Goal: Task Accomplishment & Management: Complete application form

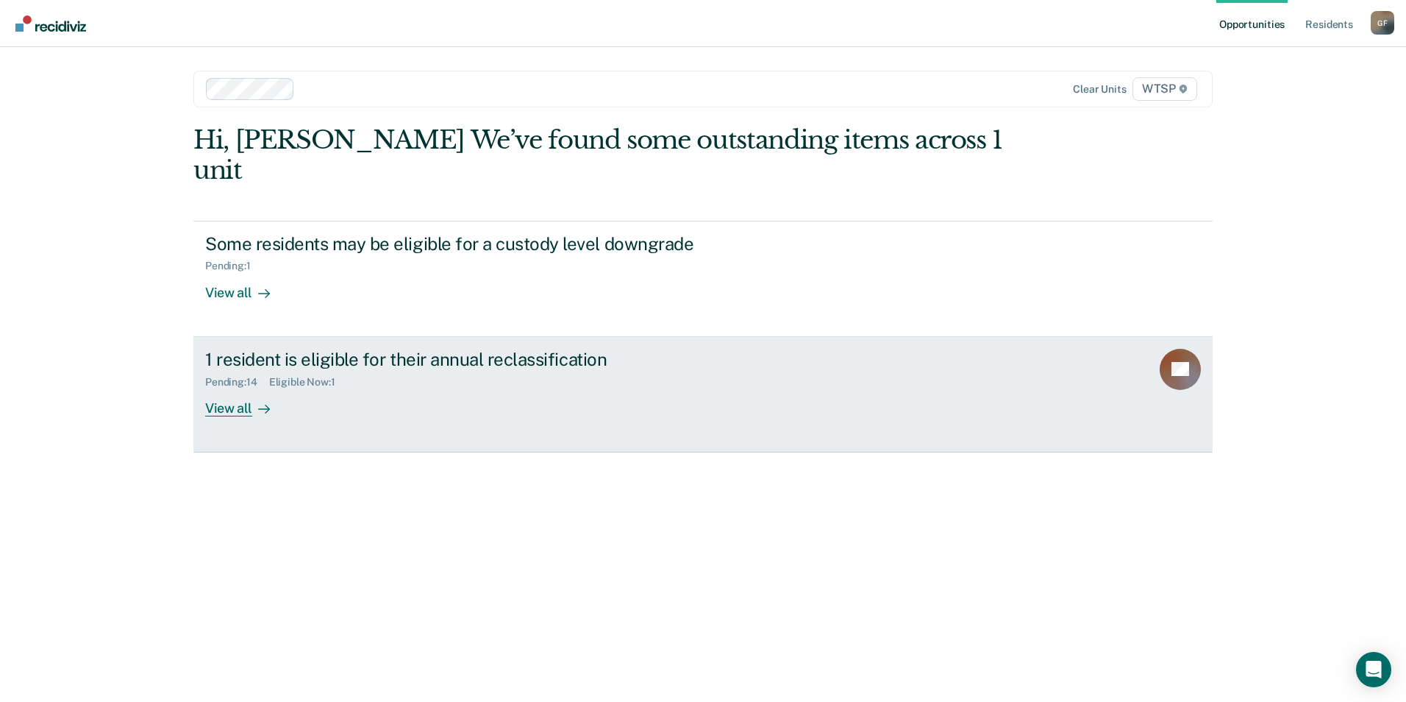
click at [240, 388] on div "View all" at bounding box center [246, 402] width 82 height 29
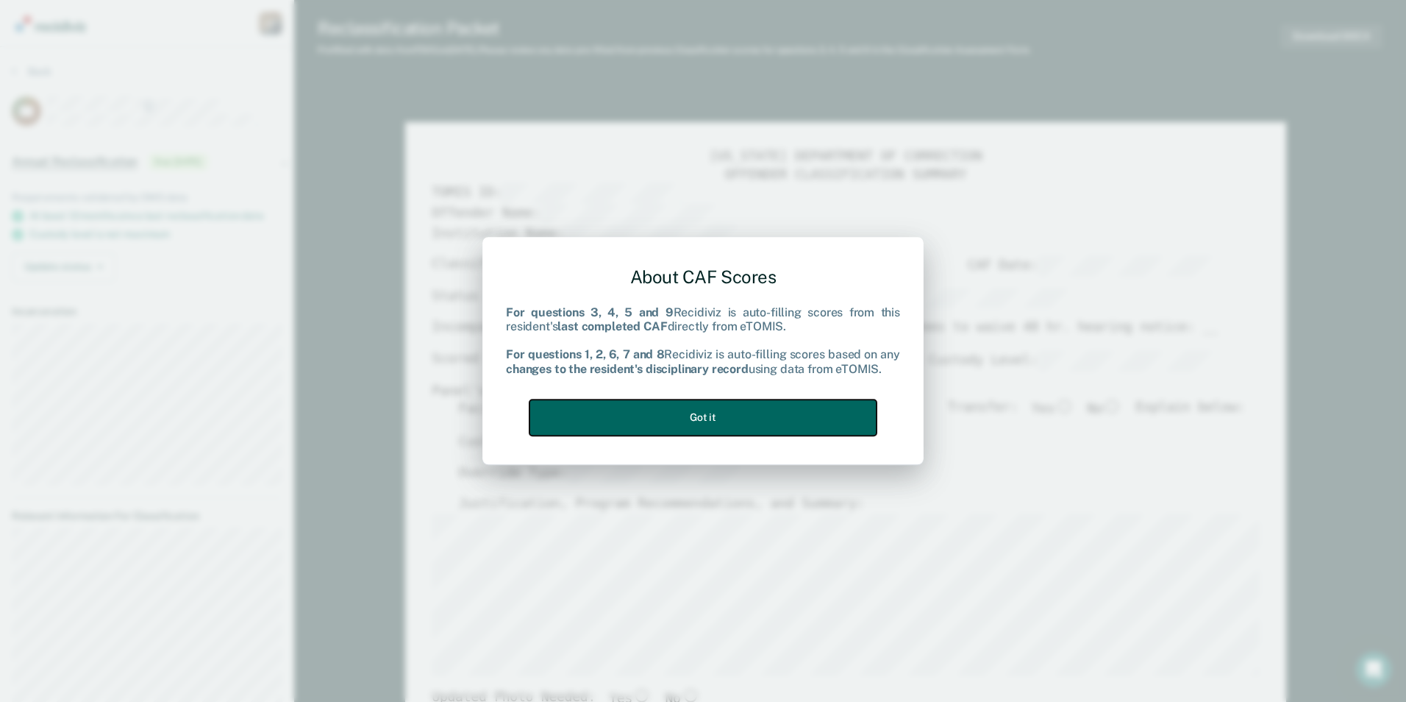
click at [749, 420] on button "Got it" at bounding box center [703, 417] width 347 height 36
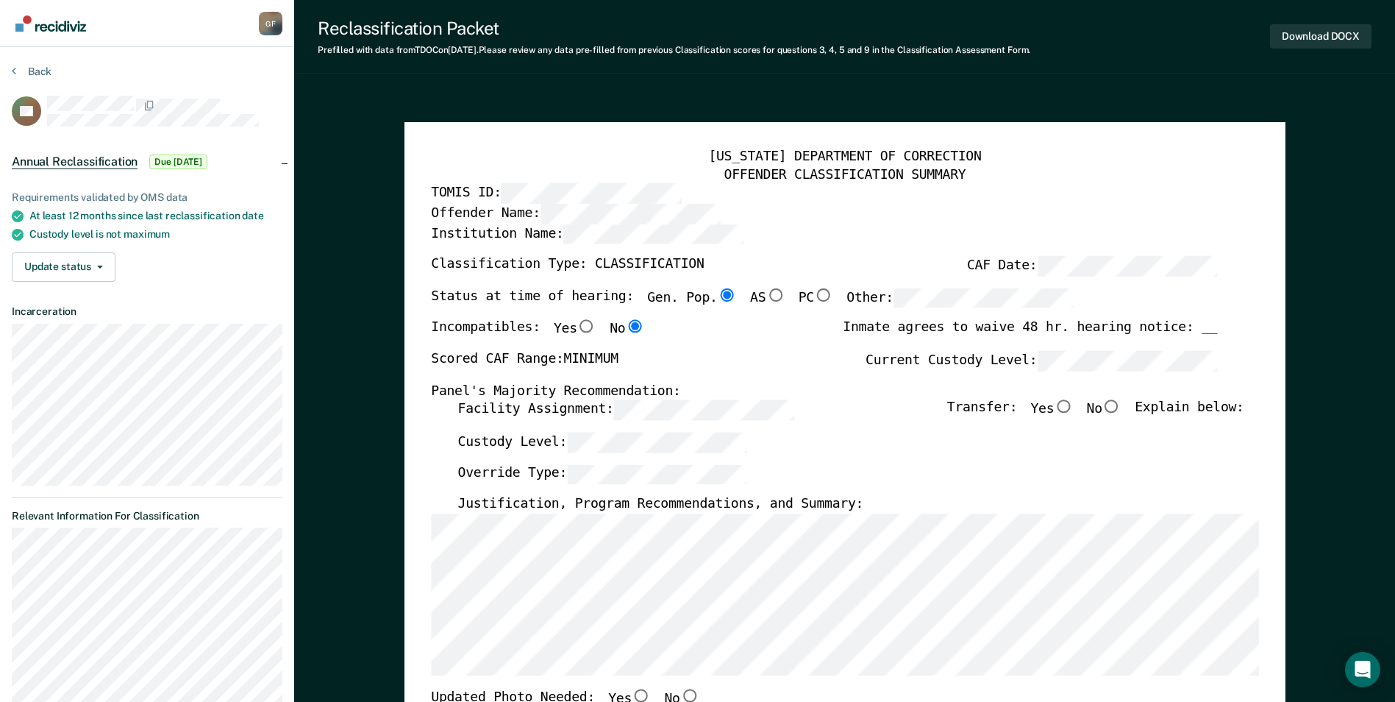
click at [1122, 406] on input "No" at bounding box center [1111, 406] width 19 height 13
type textarea "x"
radio input "true"
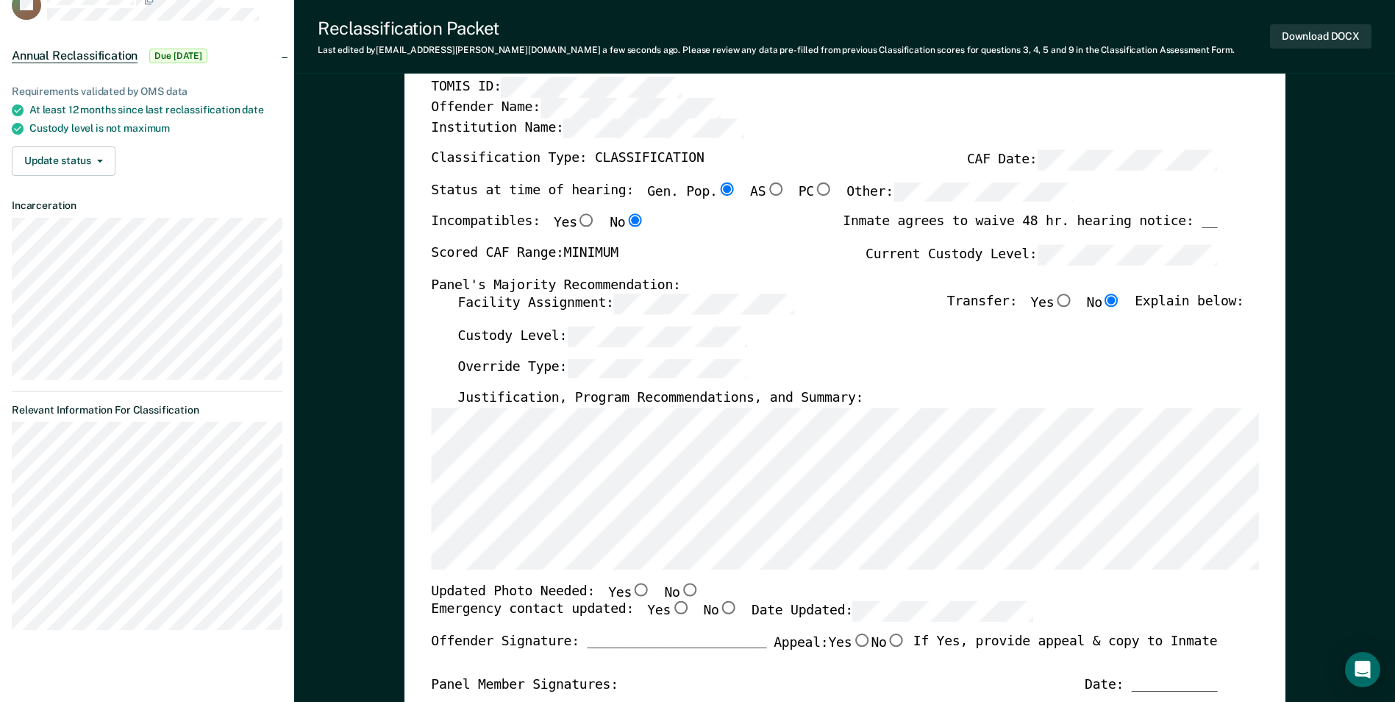
scroll to position [147, 0]
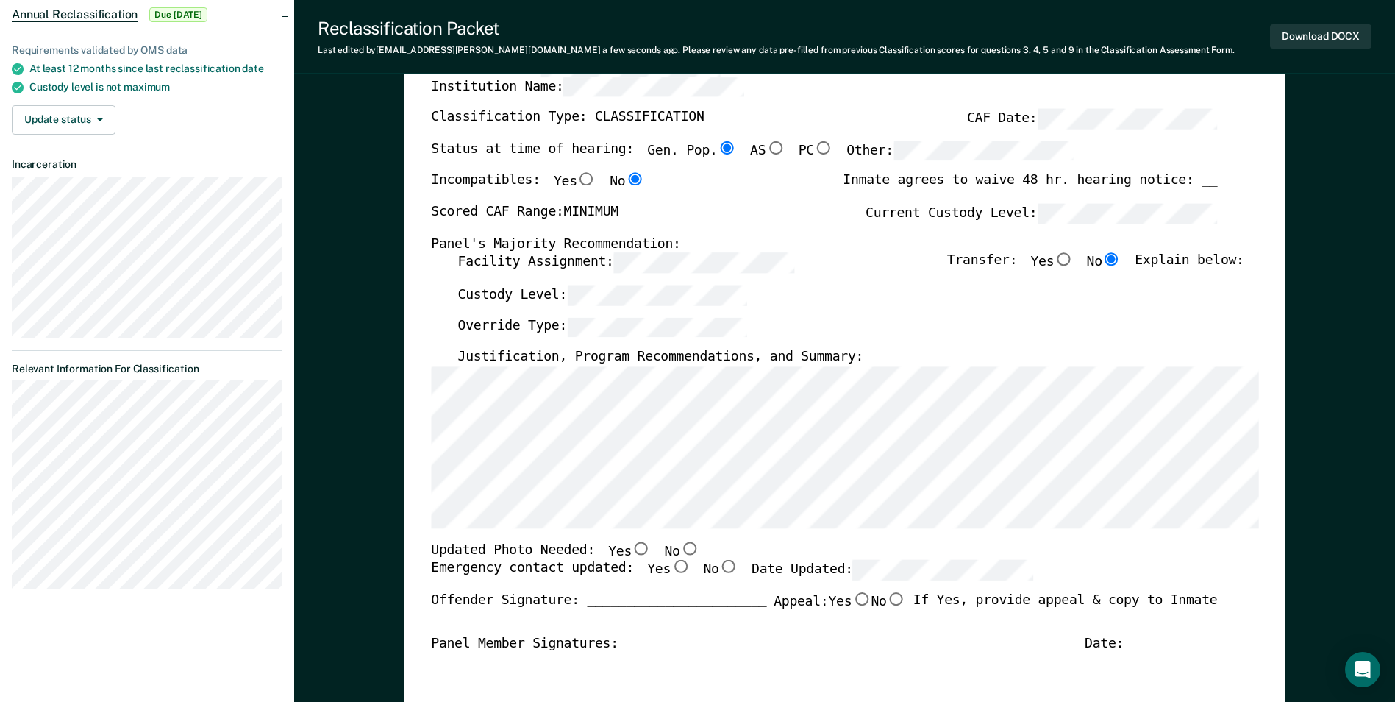
click at [632, 550] on input "Yes" at bounding box center [641, 547] width 19 height 13
type textarea "x"
radio input "true"
drag, startPoint x: 661, startPoint y: 569, endPoint x: 710, endPoint y: 573, distance: 48.7
click at [671, 569] on input "Yes" at bounding box center [680, 566] width 19 height 13
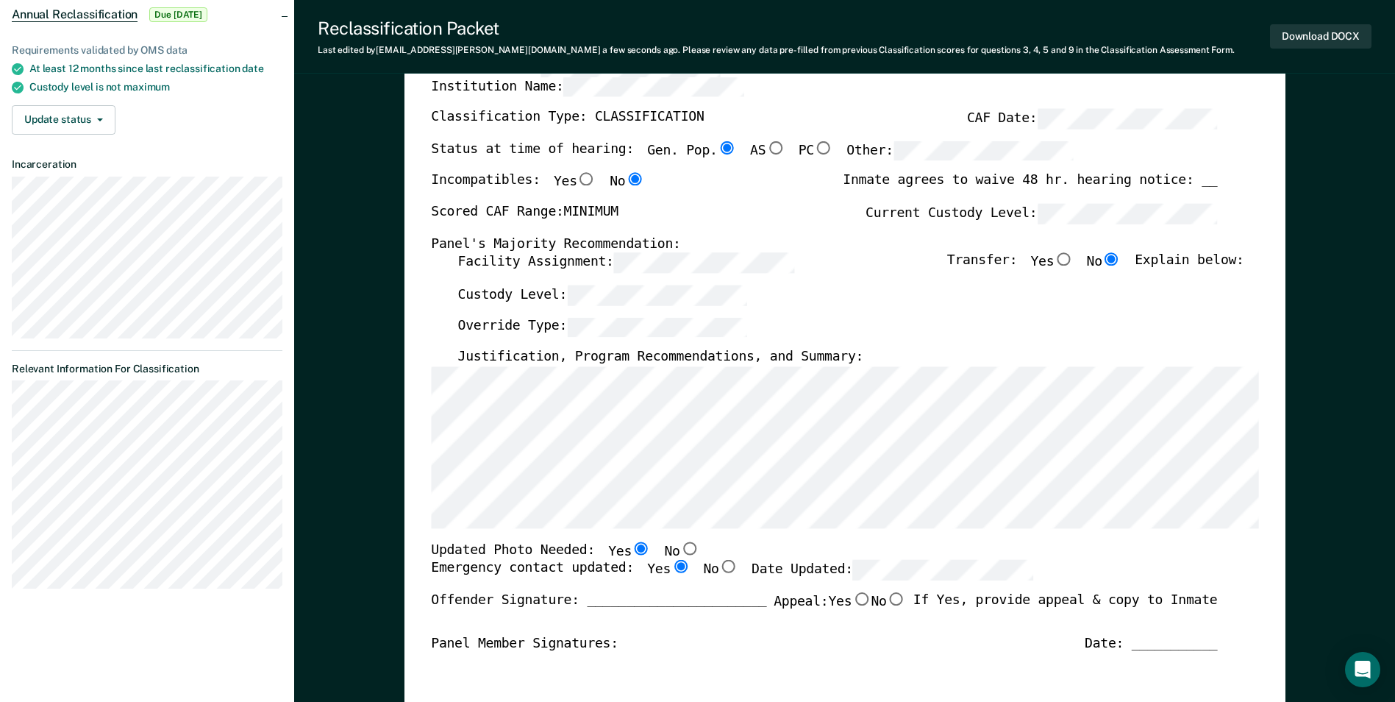
type textarea "x"
radio input "true"
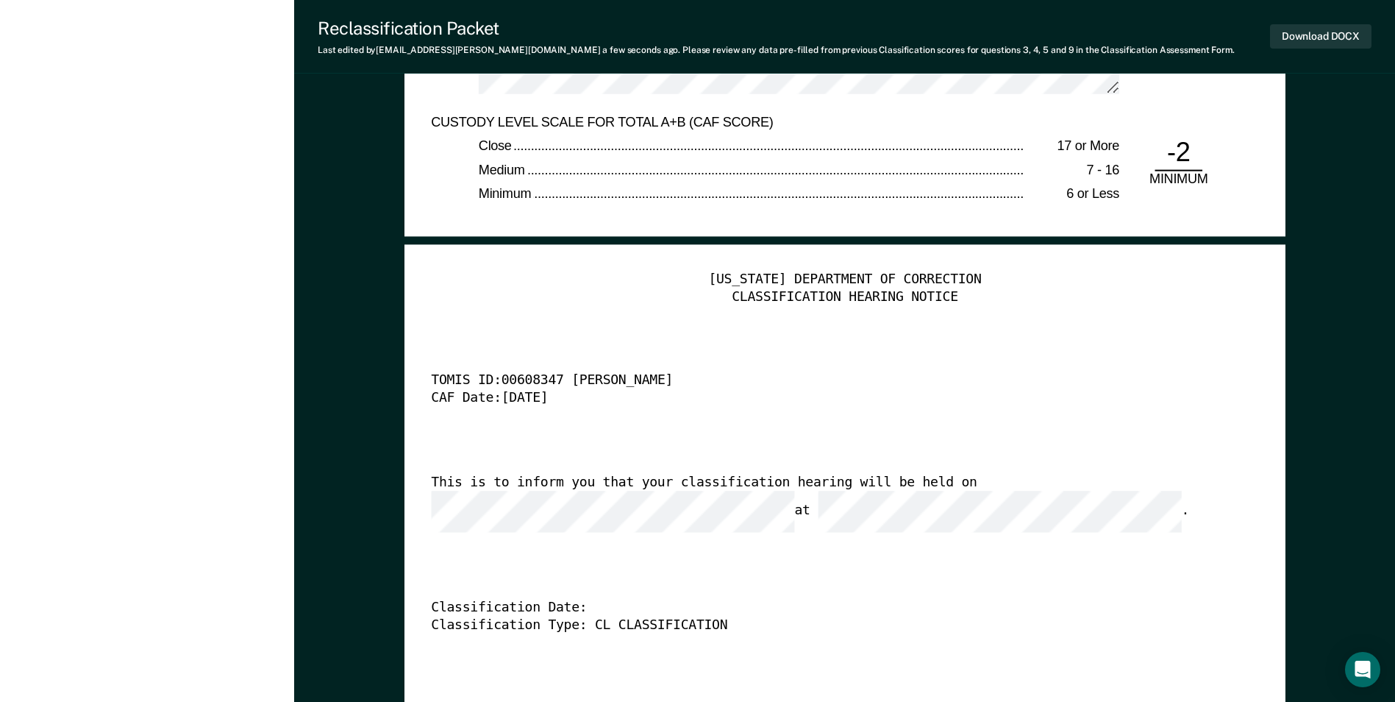
scroll to position [0, 17]
click at [507, 527] on div "[US_STATE] DEPARTMENT OF CORRECTION CLASSIFICATION HEARING NOTICE TOMIS ID: 006…" at bounding box center [844, 495] width 827 height 448
click at [652, 538] on div "[US_STATE] DEPARTMENT OF CORRECTION CLASSIFICATION HEARING NOTICE TOMIS ID: 006…" at bounding box center [844, 495] width 827 height 448
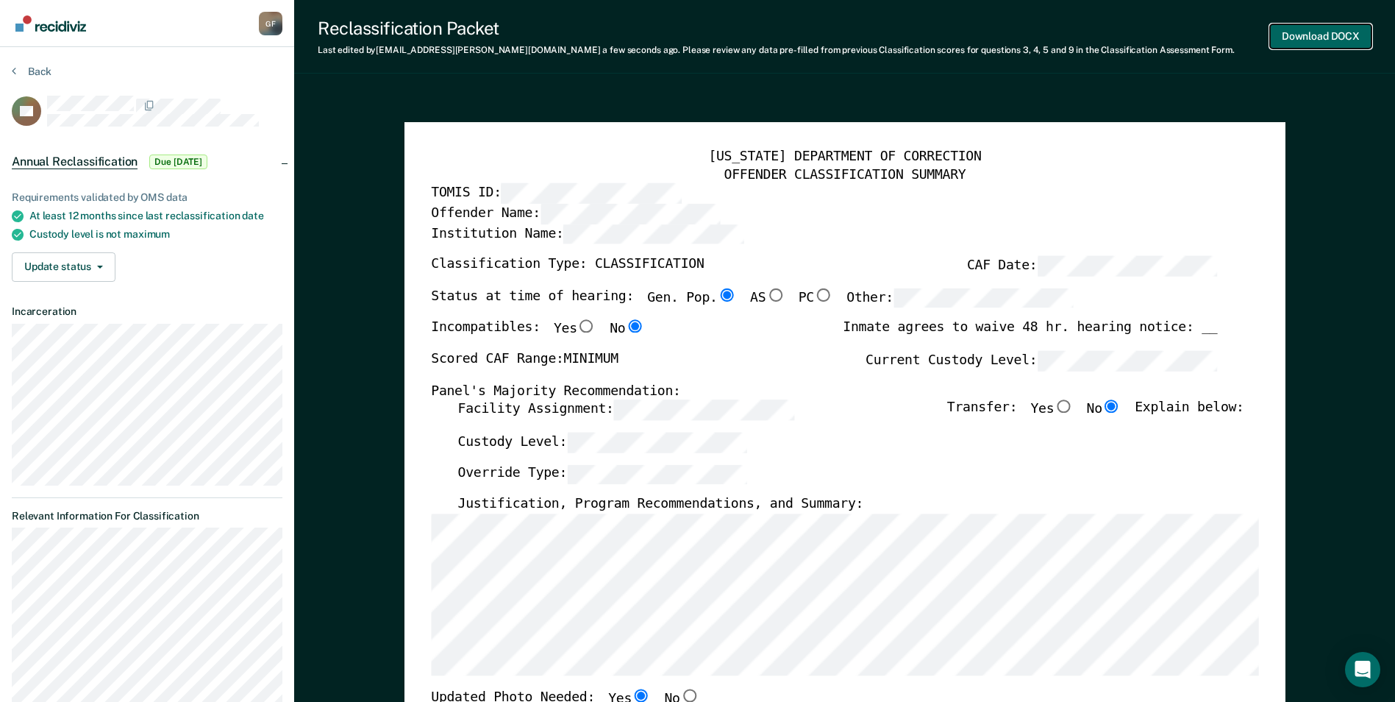
click at [1322, 34] on button "Download DOCX" at bounding box center [1320, 36] width 101 height 24
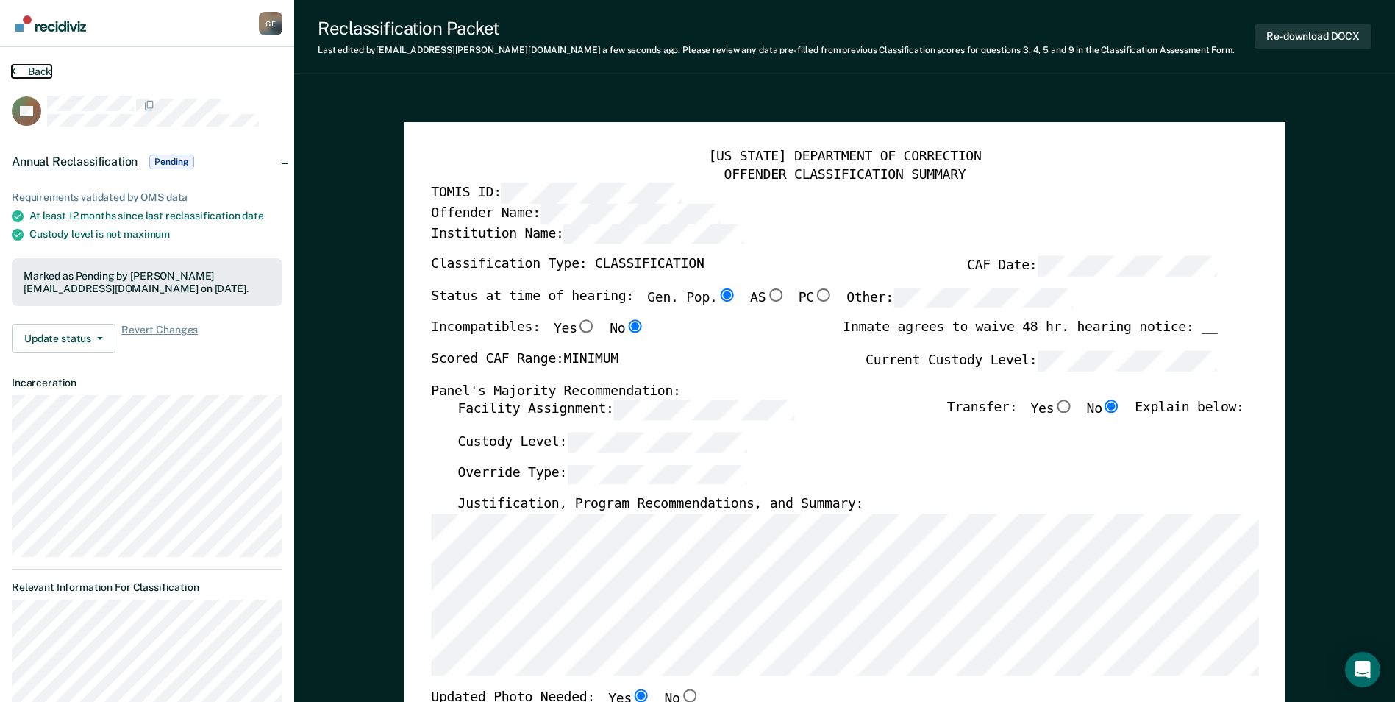
click at [32, 68] on button "Back" at bounding box center [32, 71] width 40 height 13
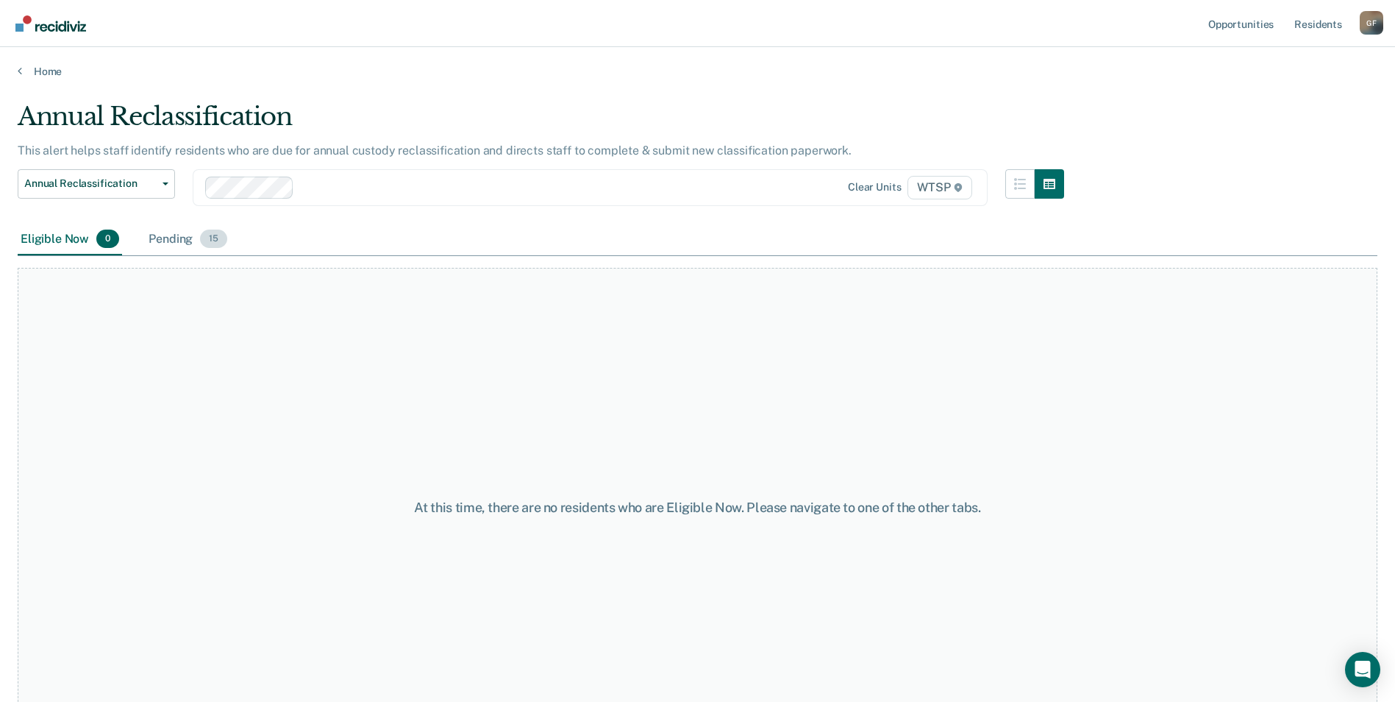
click at [217, 240] on span "15" at bounding box center [213, 238] width 27 height 19
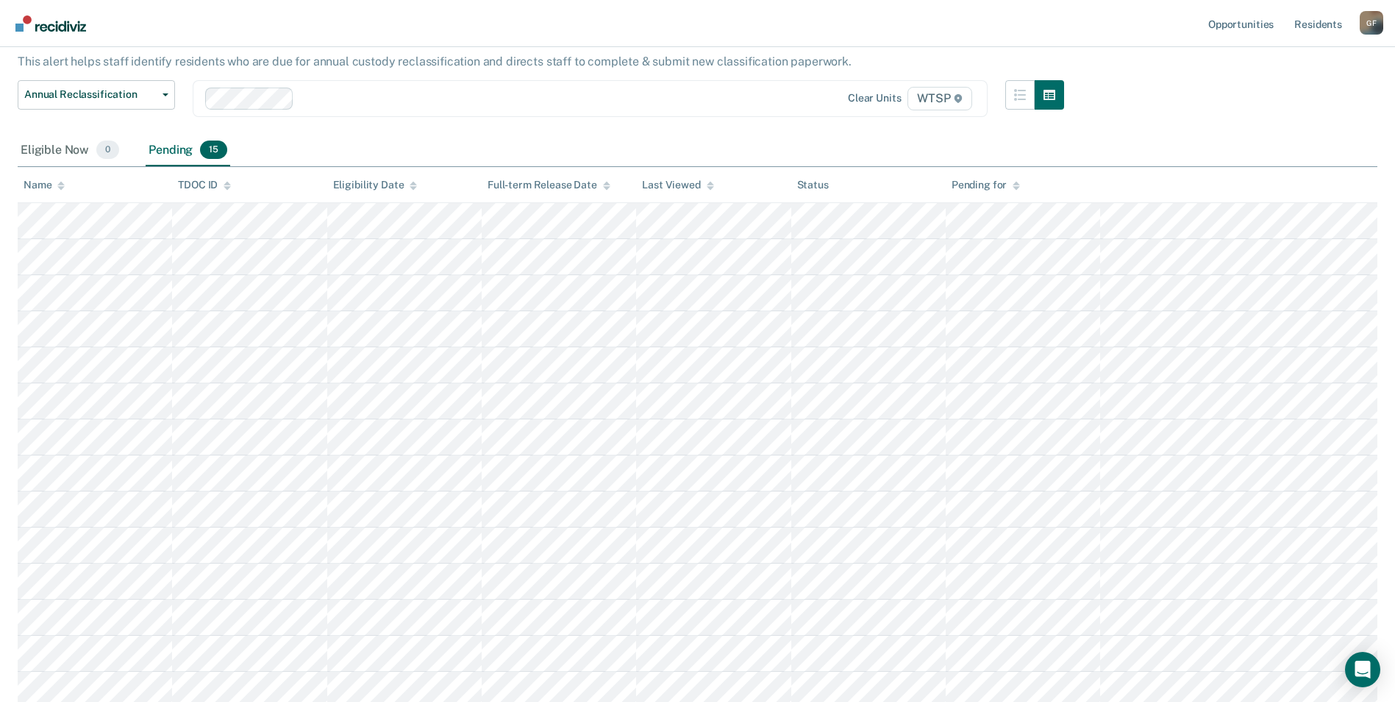
scroll to position [90, 0]
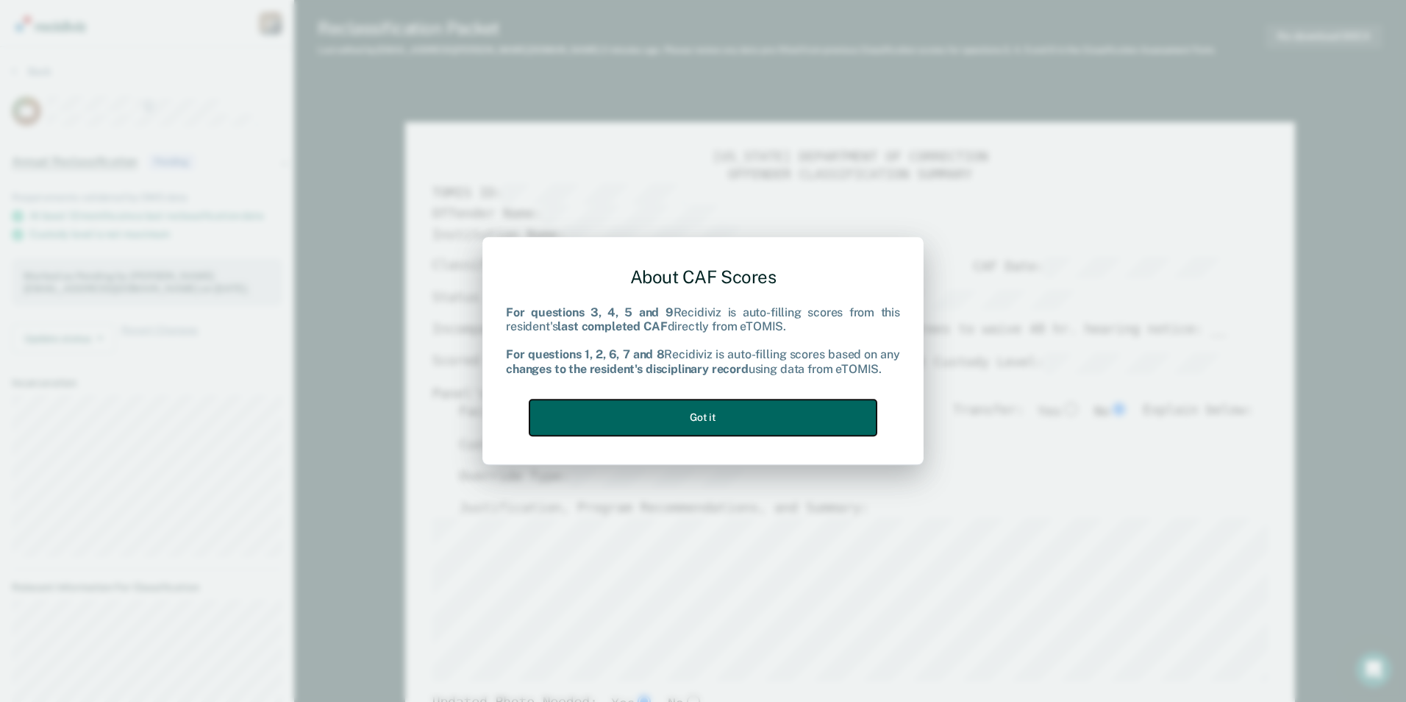
drag, startPoint x: 755, startPoint y: 421, endPoint x: 767, endPoint y: 421, distance: 12.5
click at [755, 421] on button "Got it" at bounding box center [703, 417] width 347 height 36
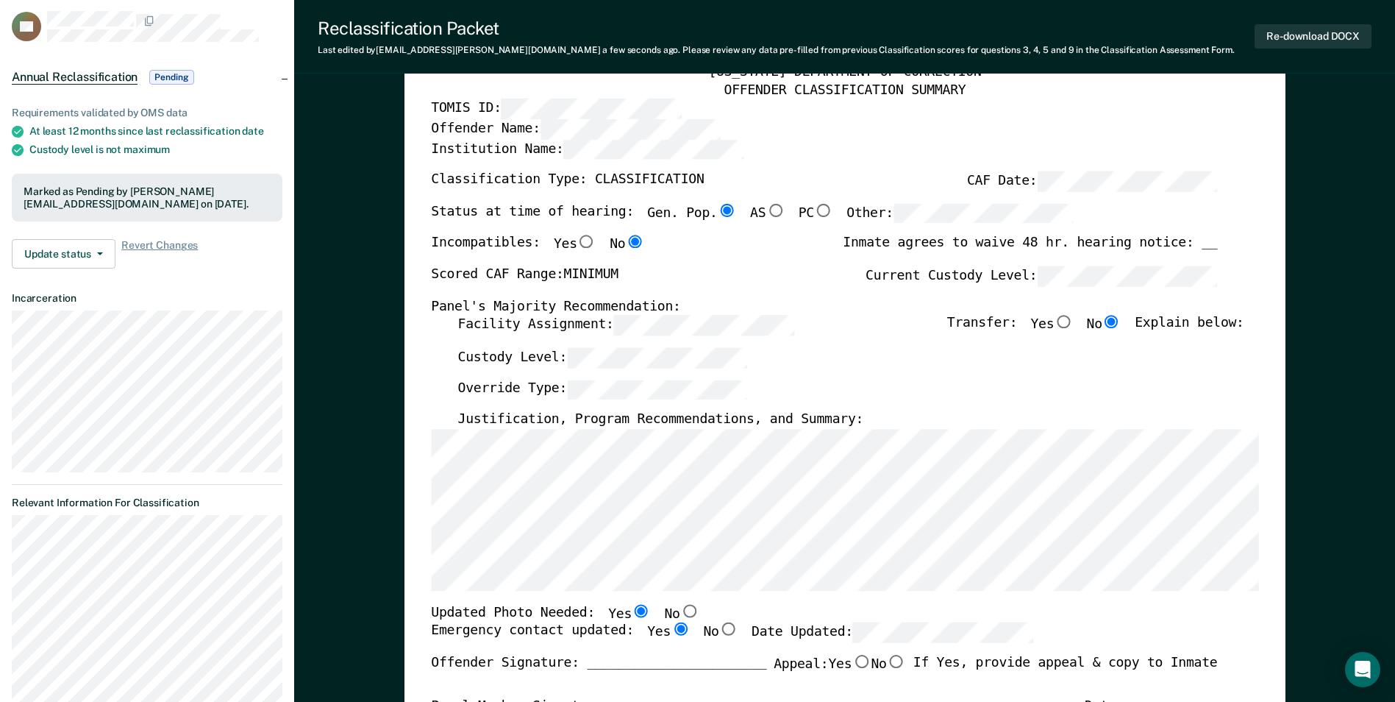
scroll to position [147, 0]
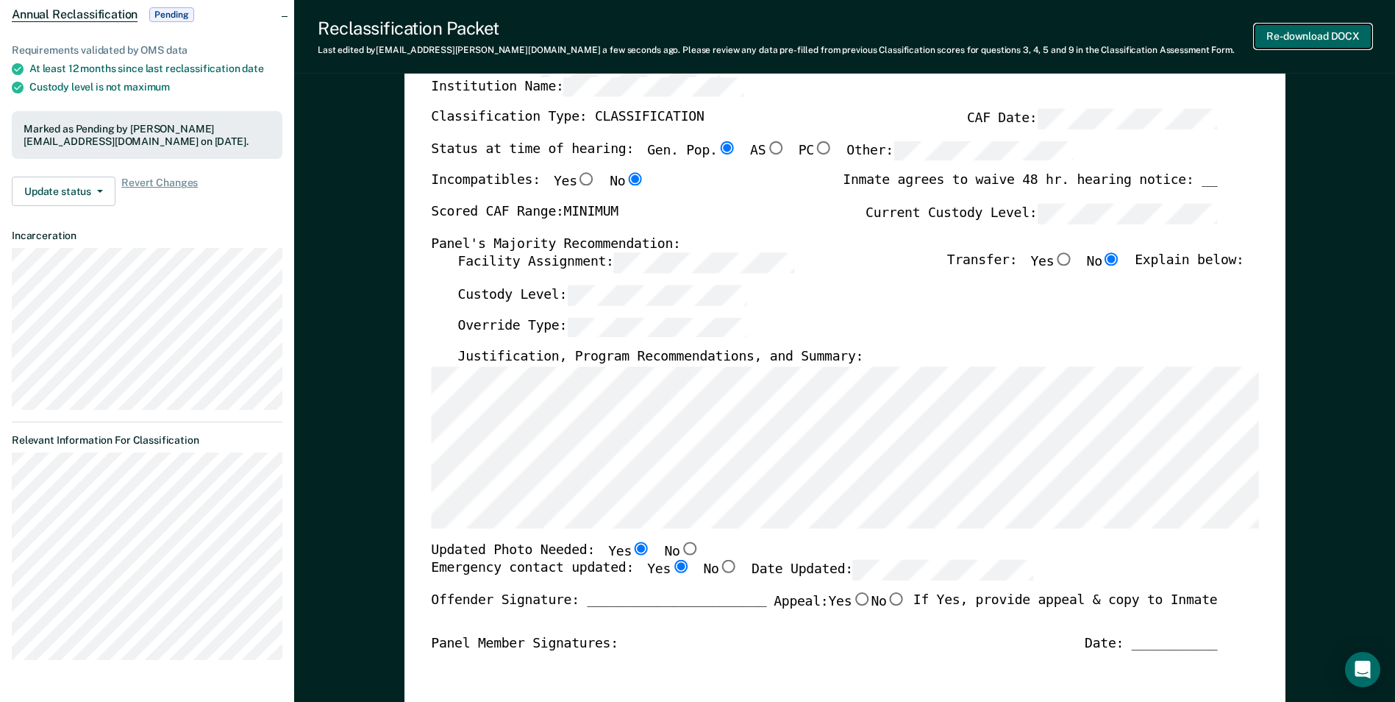
click at [1289, 33] on button "Re-download DOCX" at bounding box center [1313, 36] width 117 height 24
type textarea "x"
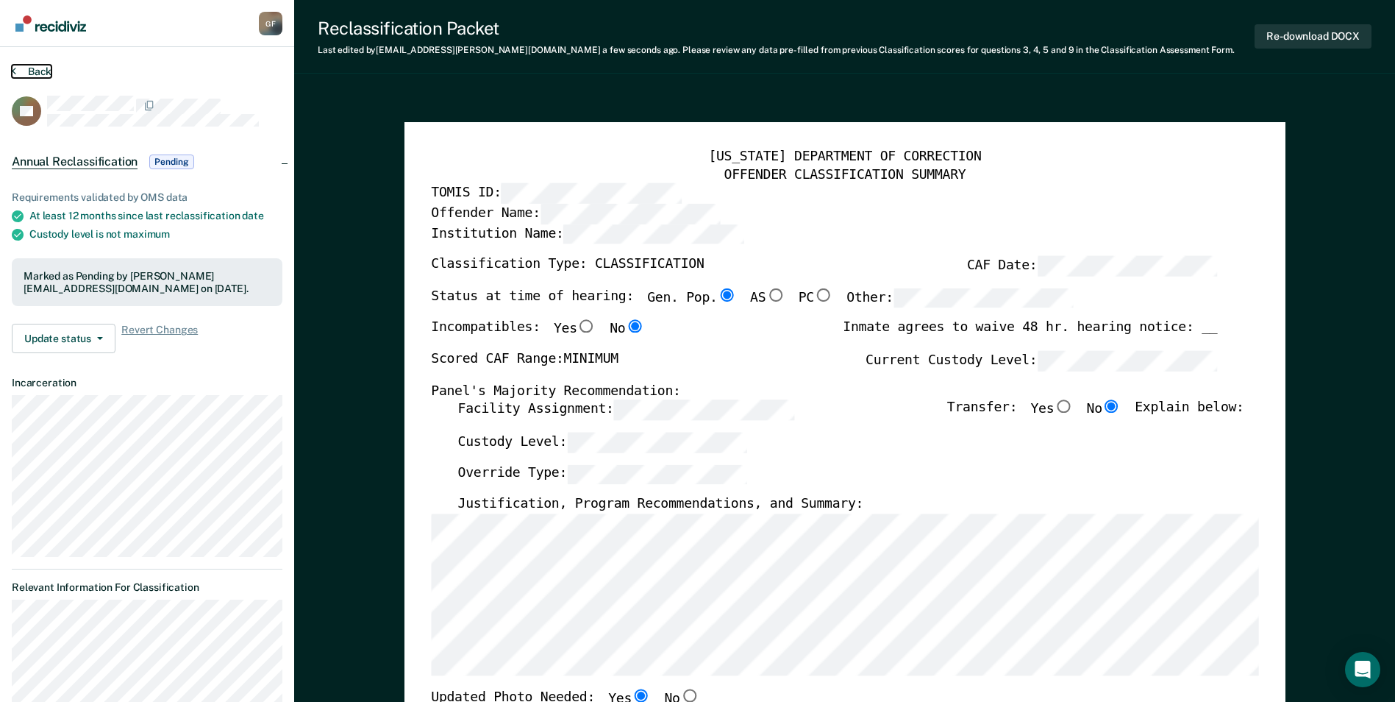
click at [30, 65] on button "Back" at bounding box center [32, 71] width 40 height 13
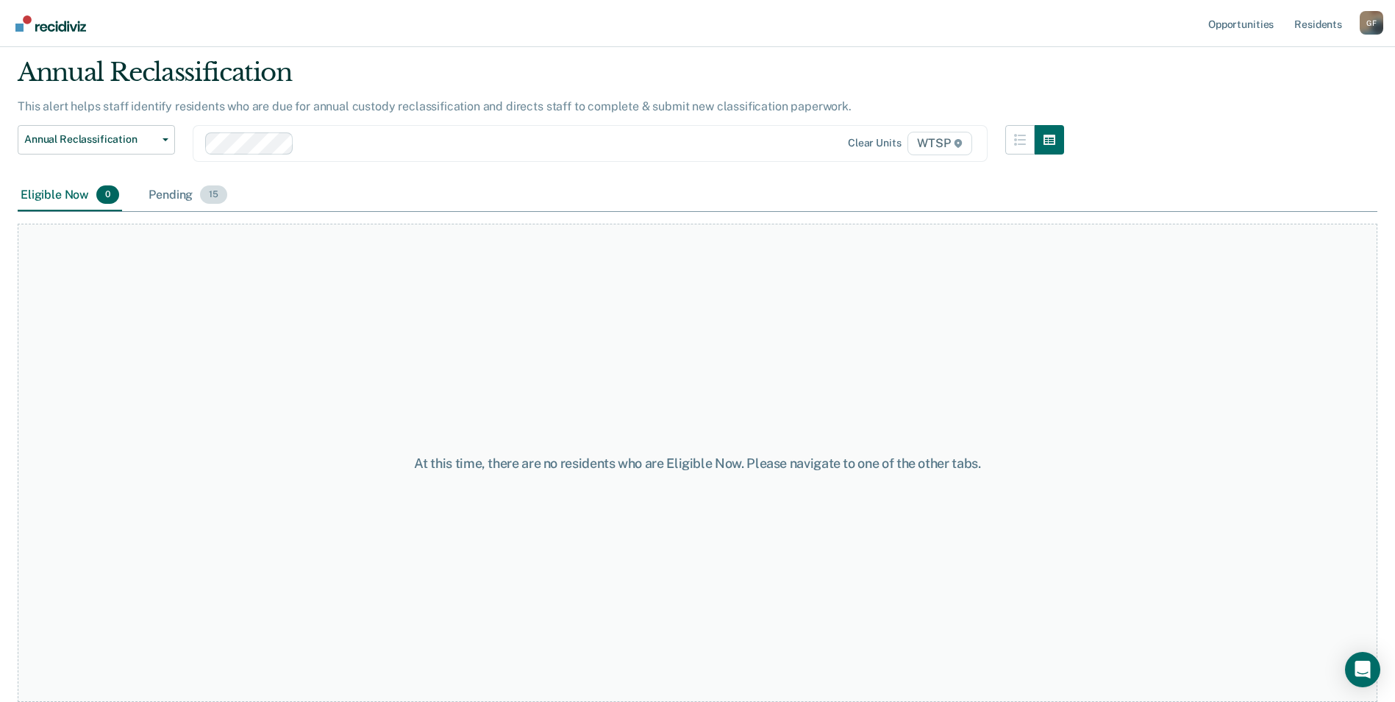
click at [216, 198] on span "15" at bounding box center [213, 194] width 27 height 19
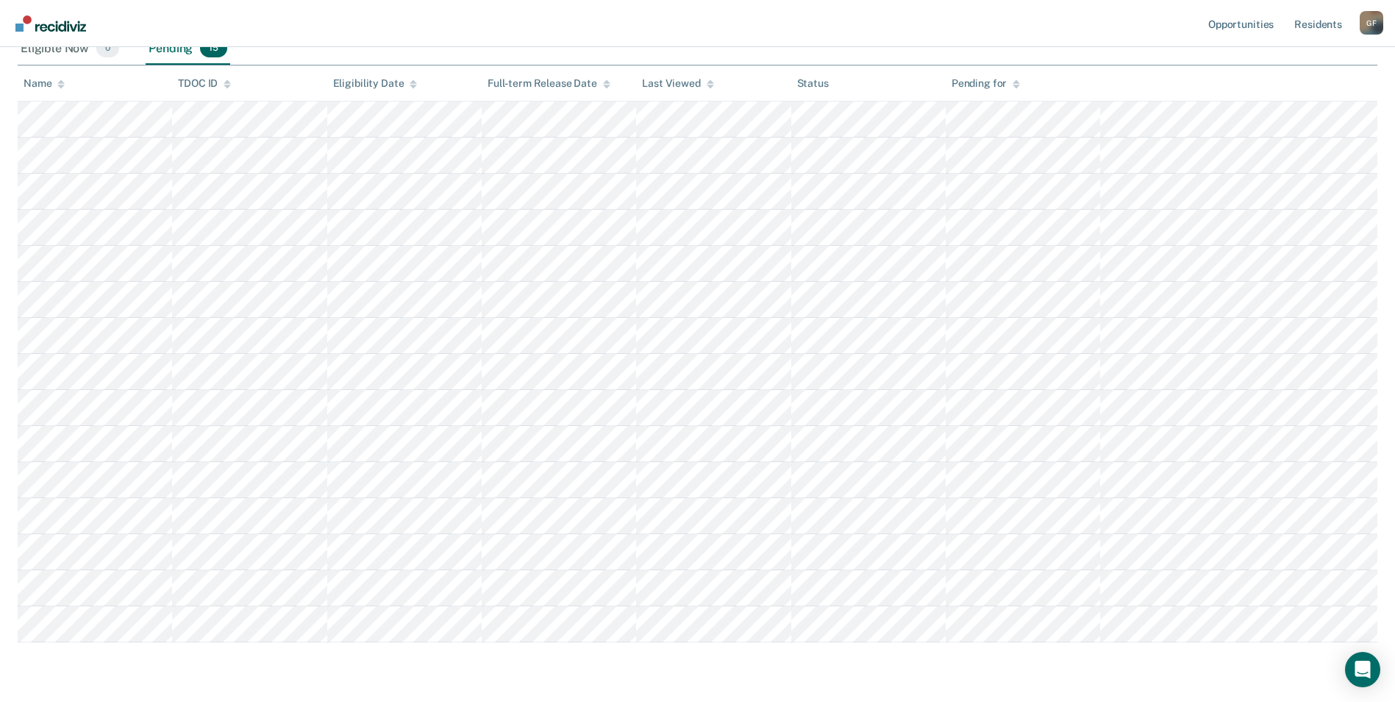
scroll to position [191, 0]
